Goal: Task Accomplishment & Management: Use online tool/utility

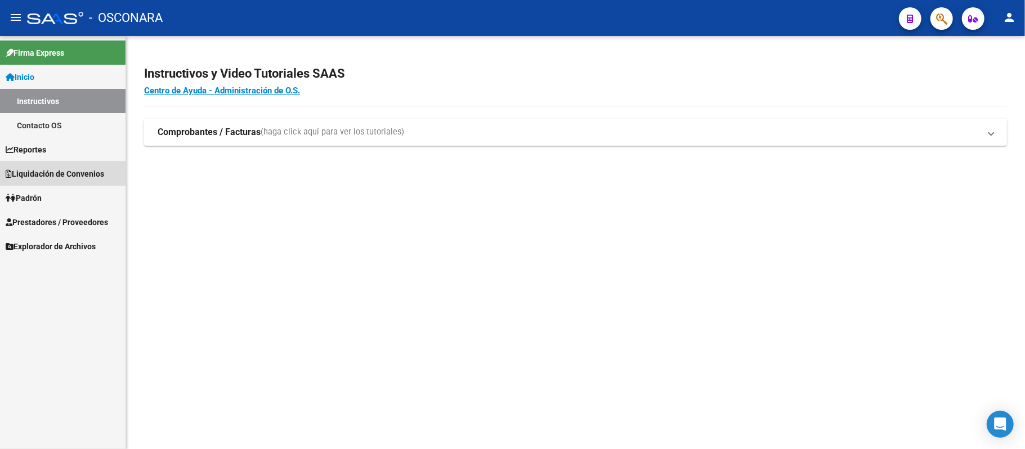
click at [82, 175] on span "Liquidación de Convenios" at bounding box center [55, 174] width 99 height 12
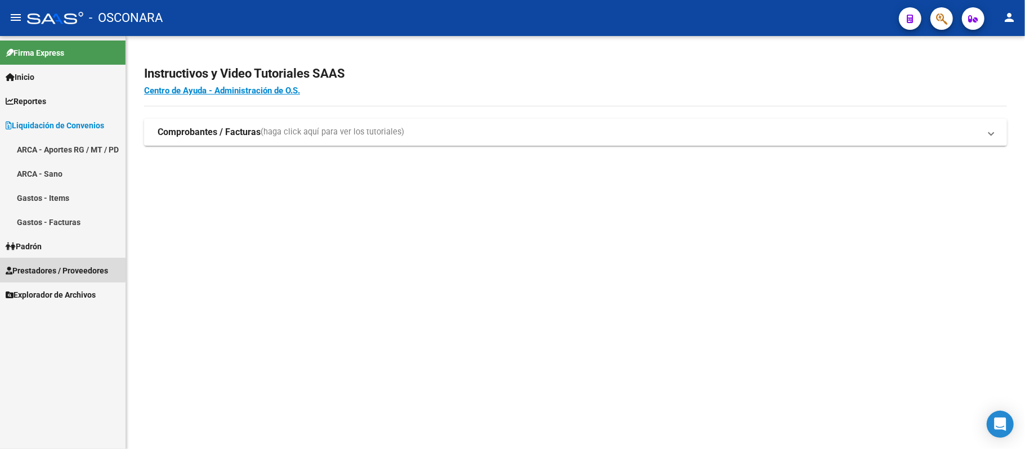
click at [62, 262] on link "Prestadores / Proveedores" at bounding box center [63, 270] width 126 height 24
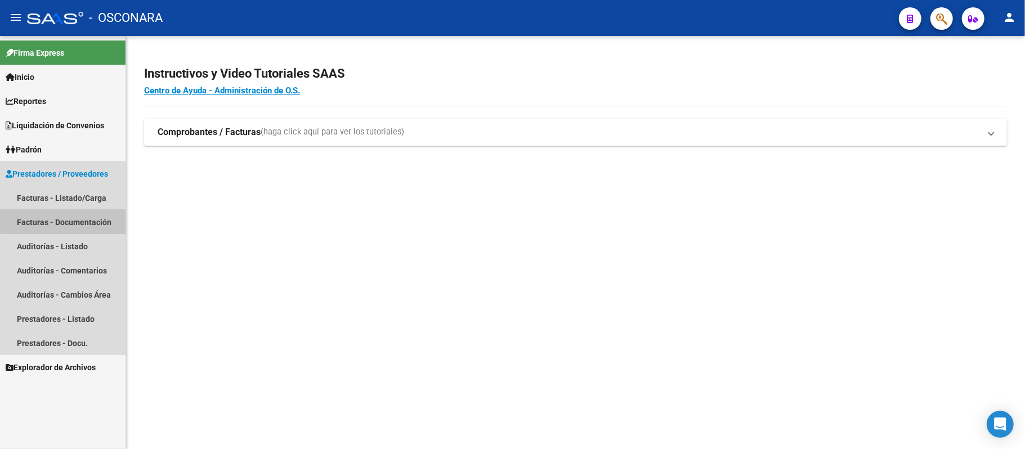
click at [84, 219] on link "Facturas - Documentación" at bounding box center [63, 222] width 126 height 24
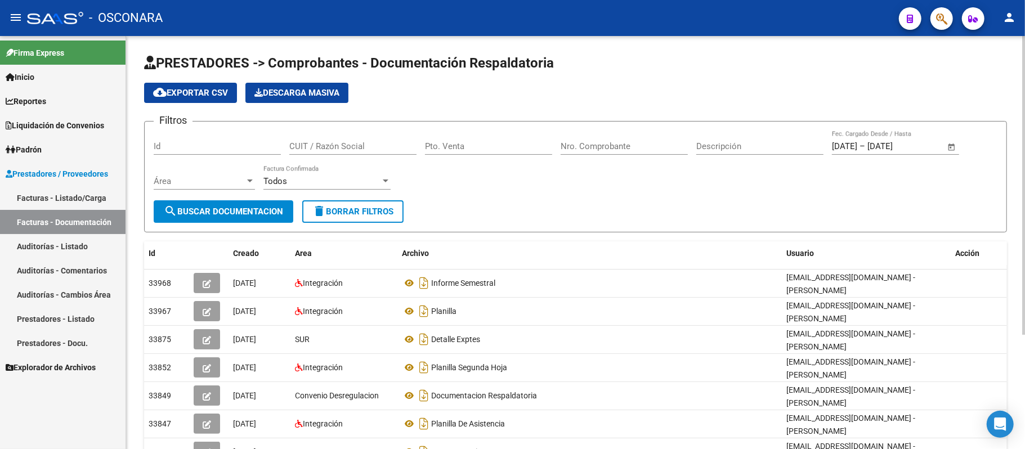
click at [341, 147] on input "CUIT / Razón Social" at bounding box center [352, 146] width 127 height 10
click at [273, 149] on input "Id" at bounding box center [217, 146] width 127 height 10
click at [97, 188] on link "Facturas - Listado/Carga" at bounding box center [63, 198] width 126 height 24
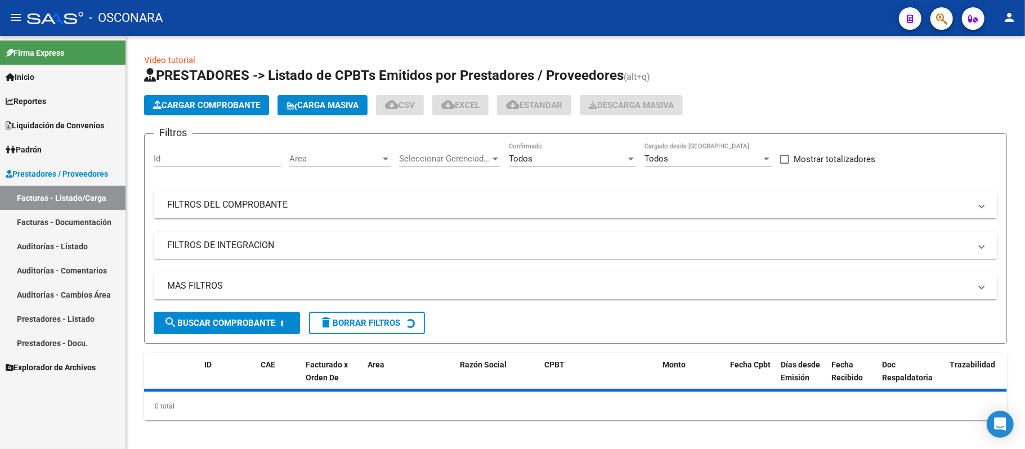
click at [81, 217] on link "Facturas - Documentación" at bounding box center [63, 222] width 126 height 24
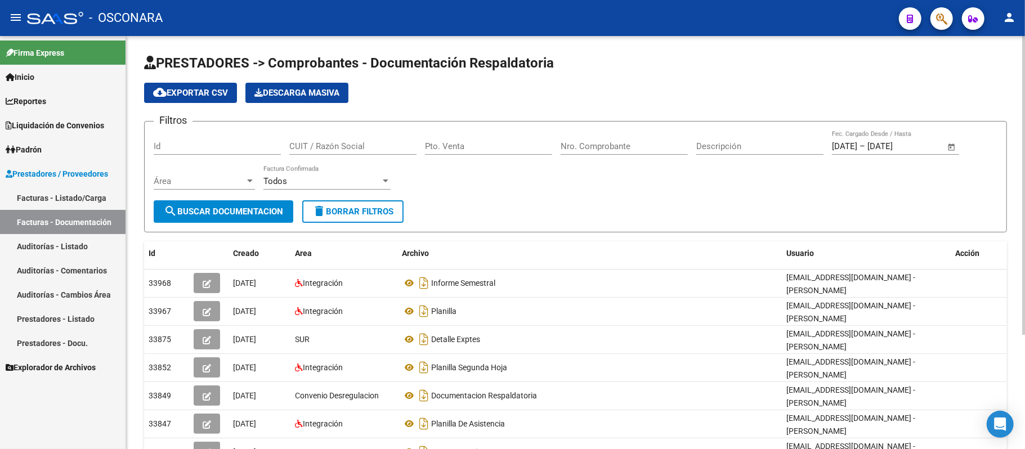
click at [386, 136] on div "CUIT / Razón Social" at bounding box center [352, 143] width 127 height 24
click at [370, 144] on input "CUIT / Razón Social" at bounding box center [352, 146] width 127 height 10
click at [456, 136] on div "Pto. Venta" at bounding box center [488, 143] width 127 height 24
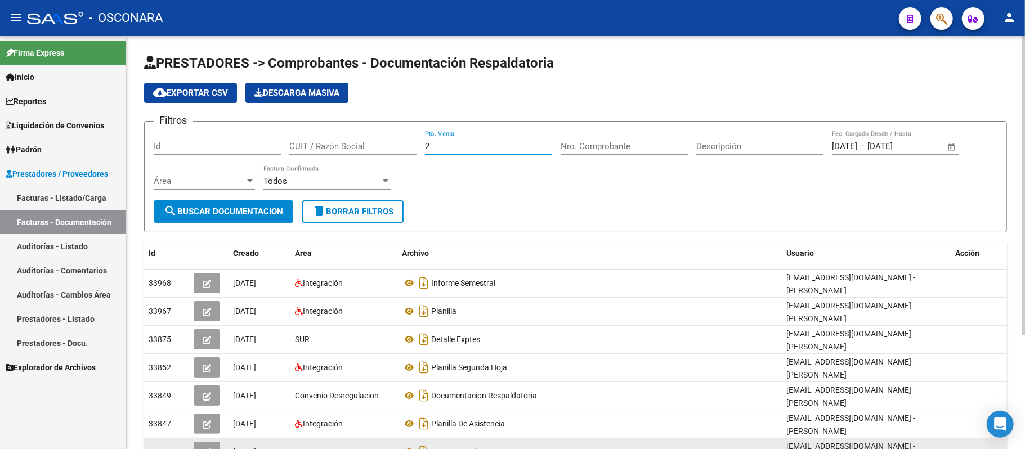
type input "2"
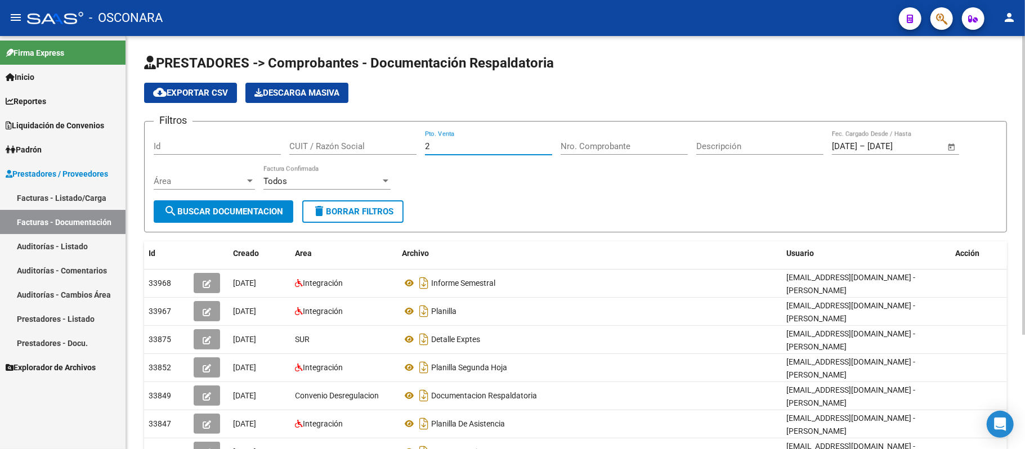
click at [609, 143] on input "Nro. Comprobante" at bounding box center [624, 146] width 127 height 10
type input "566"
click at [955, 142] on span "Open calendar" at bounding box center [952, 146] width 27 height 27
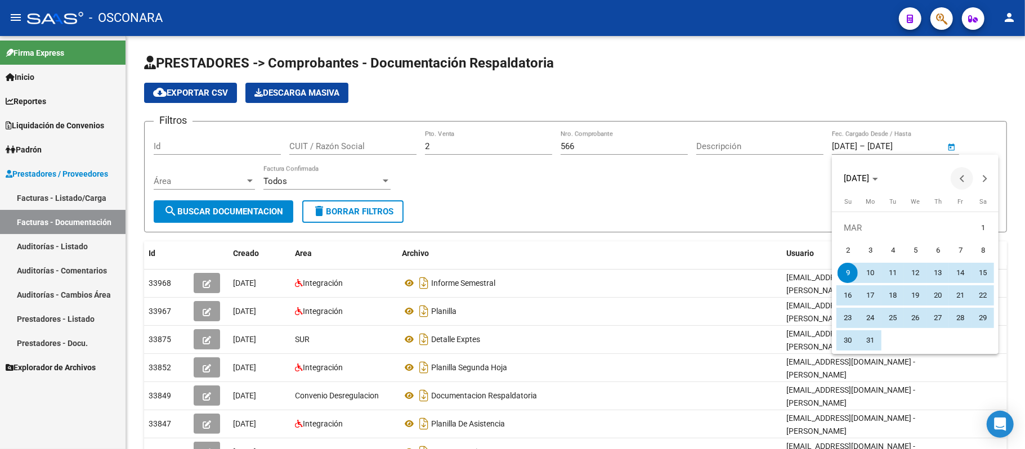
click at [951, 181] on span "Previous month" at bounding box center [962, 178] width 23 height 23
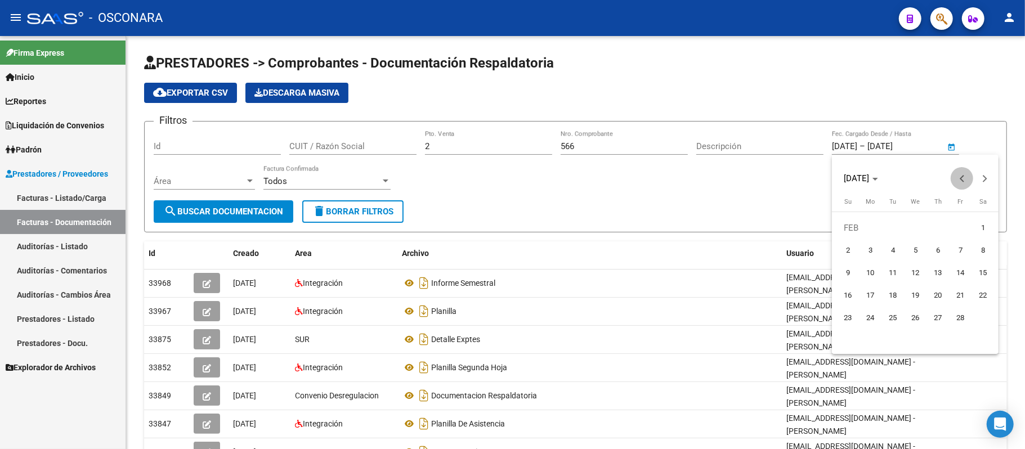
click at [951, 181] on span "Previous month" at bounding box center [962, 178] width 23 height 23
click at [953, 181] on span "Previous month" at bounding box center [962, 178] width 23 height 23
click at [960, 223] on span "1" at bounding box center [960, 228] width 20 height 20
type input "[DATE]"
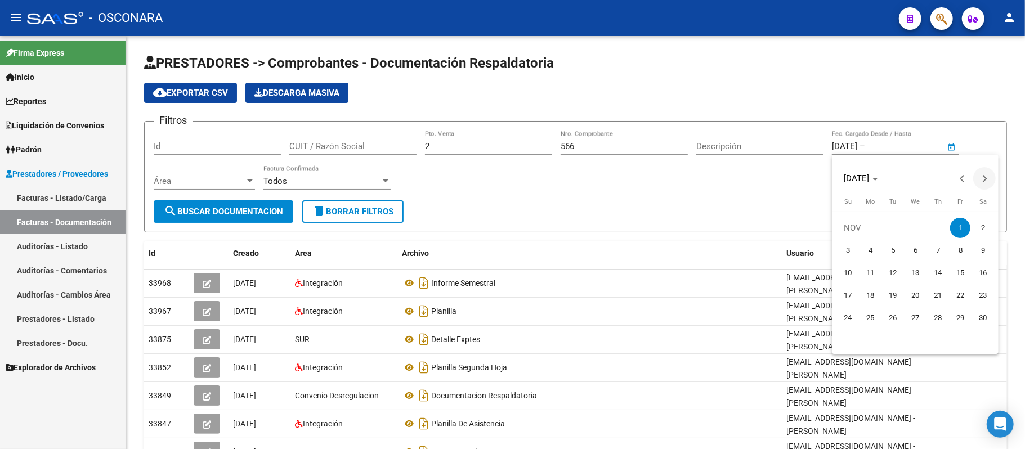
click at [983, 175] on button "Next month" at bounding box center [985, 178] width 23 height 23
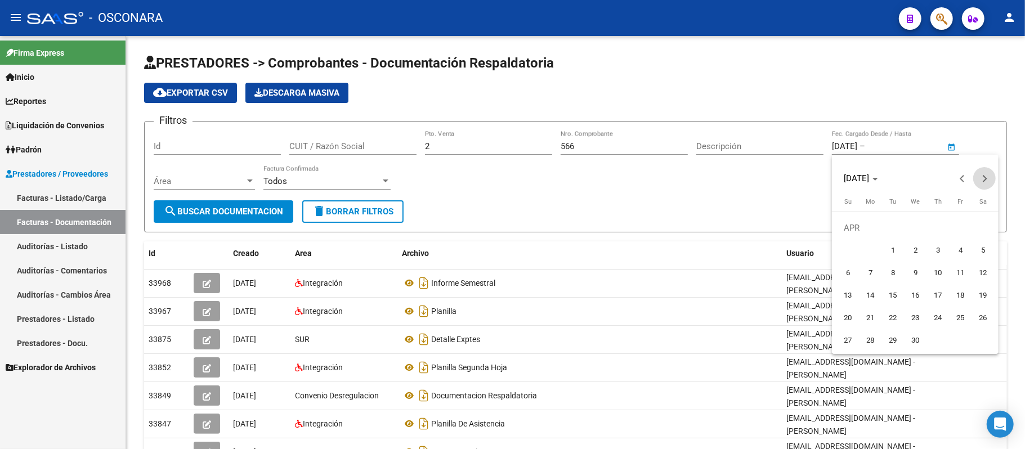
click at [983, 175] on button "Next month" at bounding box center [985, 178] width 23 height 23
click at [988, 177] on span "Next month" at bounding box center [985, 178] width 23 height 23
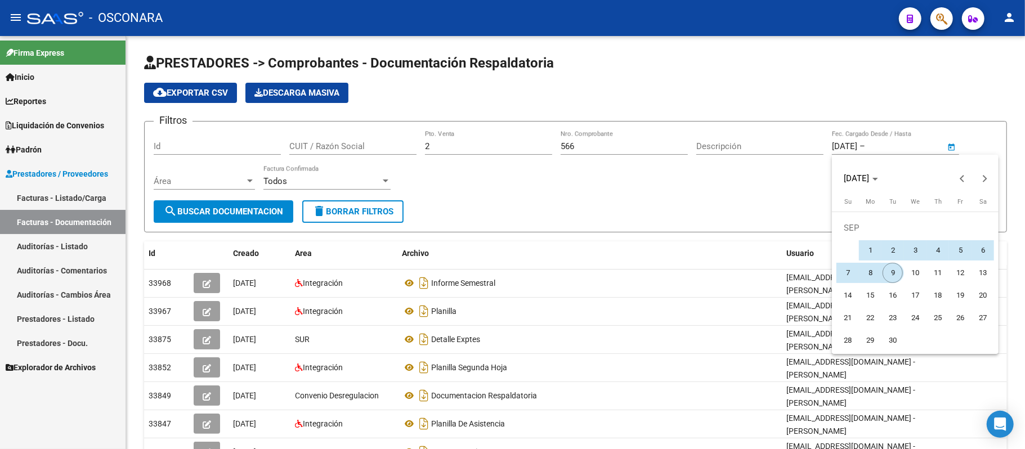
click at [884, 273] on span "9" at bounding box center [893, 273] width 20 height 20
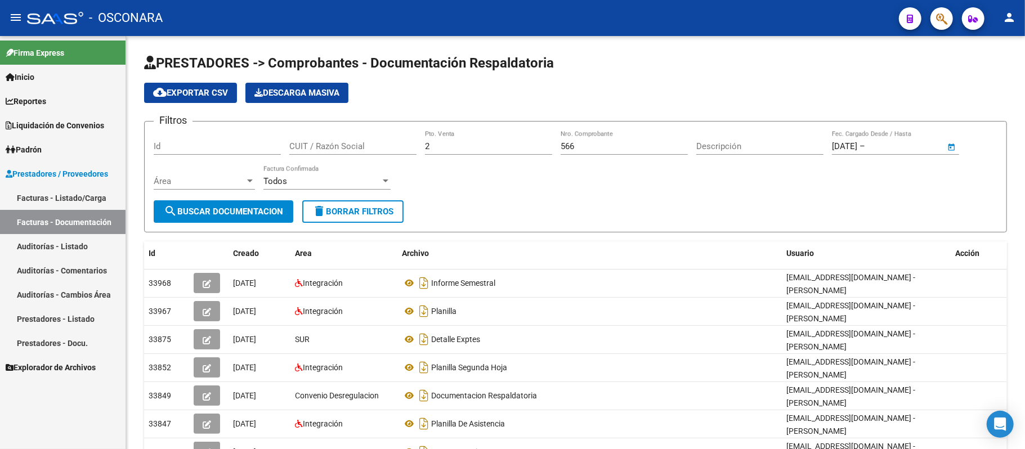
type input "[DATE]"
click at [244, 217] on button "search Buscar Documentacion" at bounding box center [224, 211] width 140 height 23
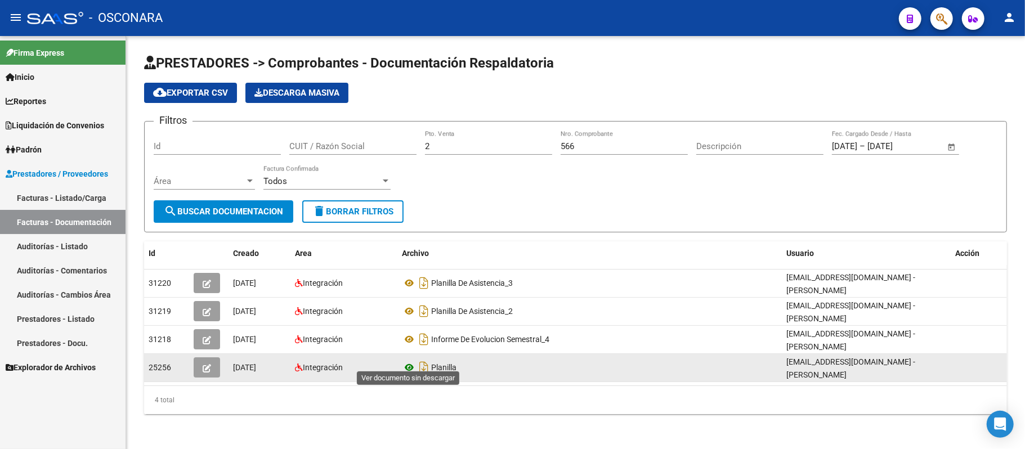
click at [413, 361] on icon at bounding box center [409, 368] width 15 height 14
